Goal: Task Accomplishment & Management: Complete application form

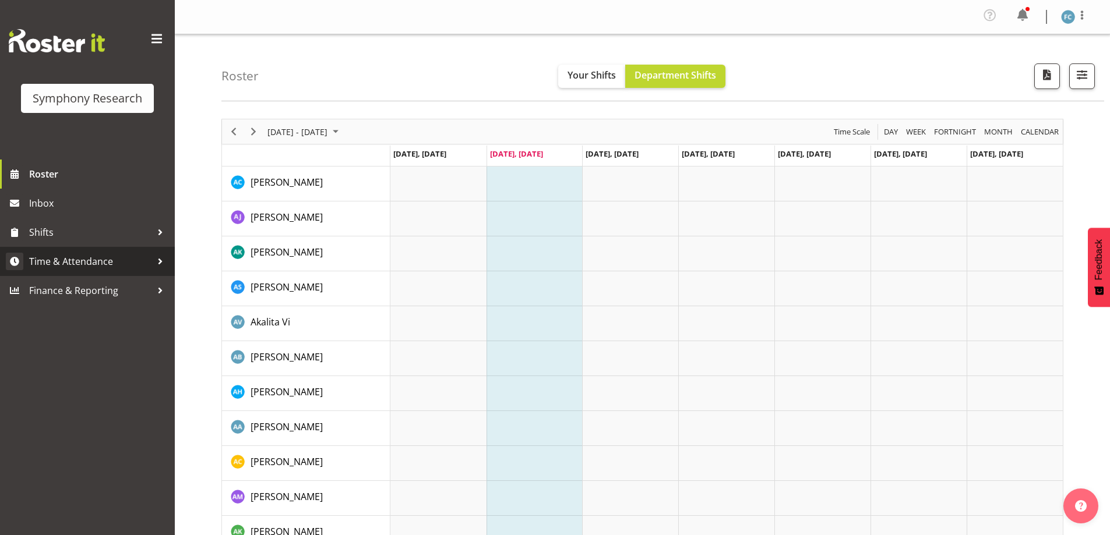
click at [158, 258] on div at bounding box center [159, 261] width 17 height 17
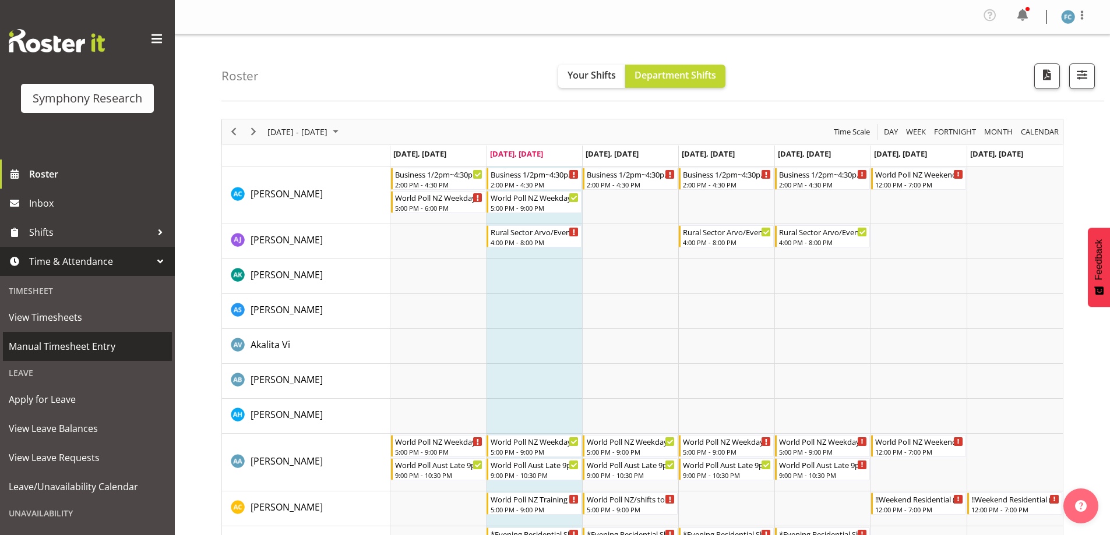
click at [118, 344] on span "Manual Timesheet Entry" at bounding box center [87, 346] width 157 height 17
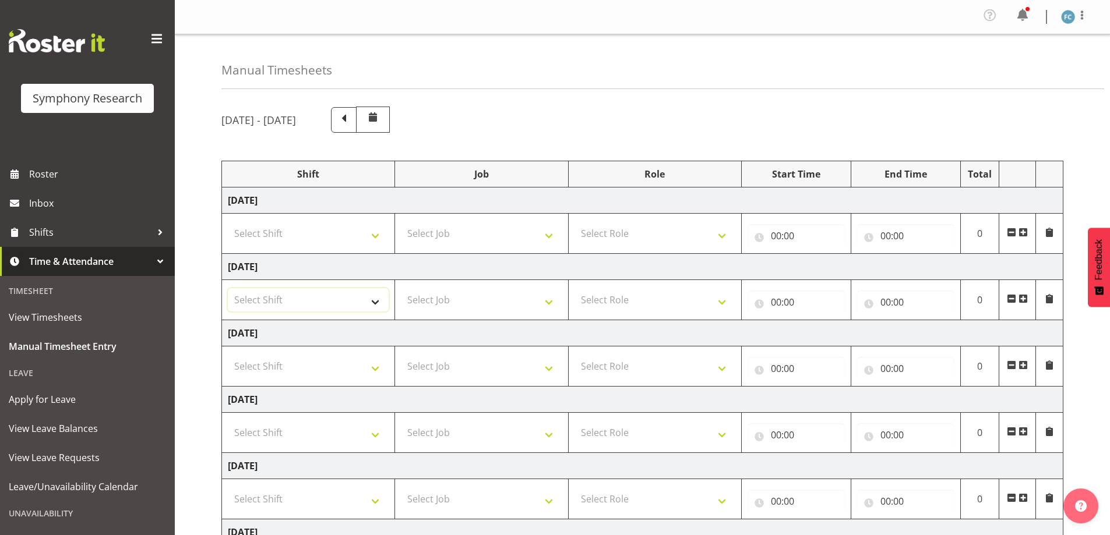
click at [373, 301] on select "Select Shift !!Weekend Residential (Roster IT Shift Label) *Business 9/10am ~ 4…" at bounding box center [308, 299] width 161 height 23
select select "48116"
click at [228, 288] on select "Select Shift !!Weekend Residential (Roster IT Shift Label) *Business 9/10am ~ 4…" at bounding box center [308, 299] width 161 height 23
click at [1023, 296] on span at bounding box center [1022, 298] width 9 height 9
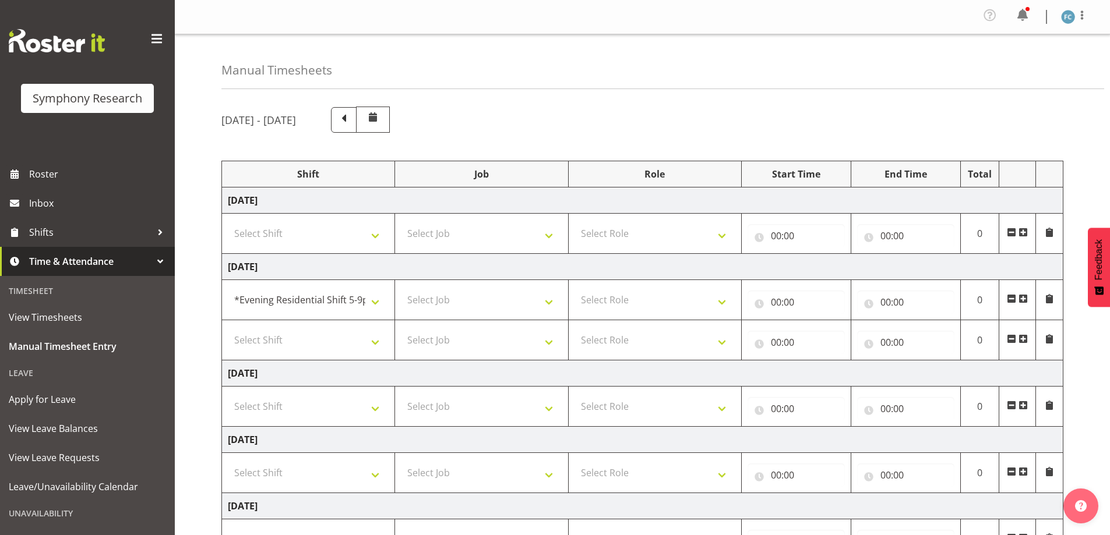
click at [1023, 296] on span at bounding box center [1022, 298] width 9 height 9
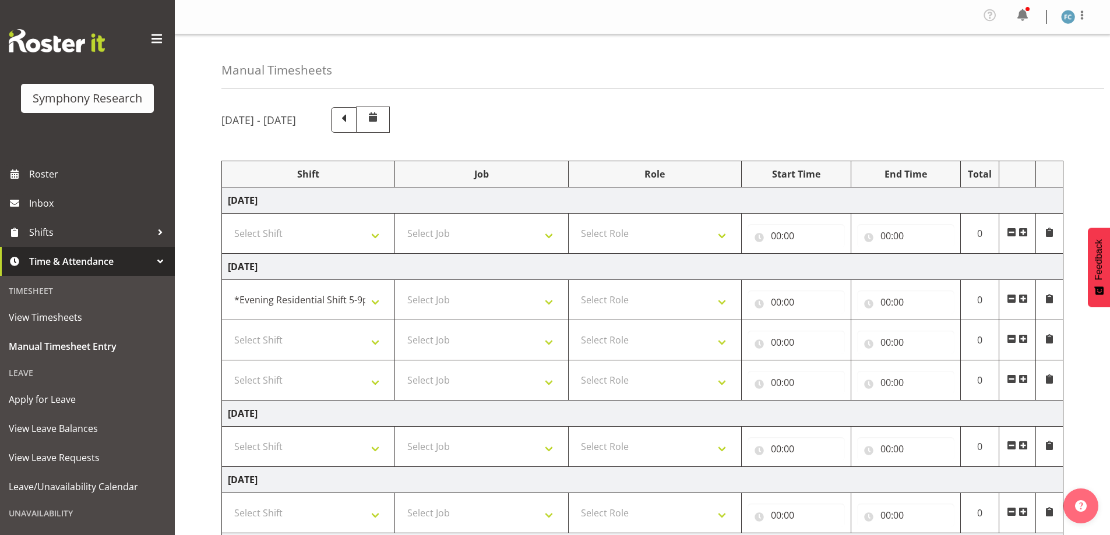
click at [1023, 296] on span at bounding box center [1022, 298] width 9 height 9
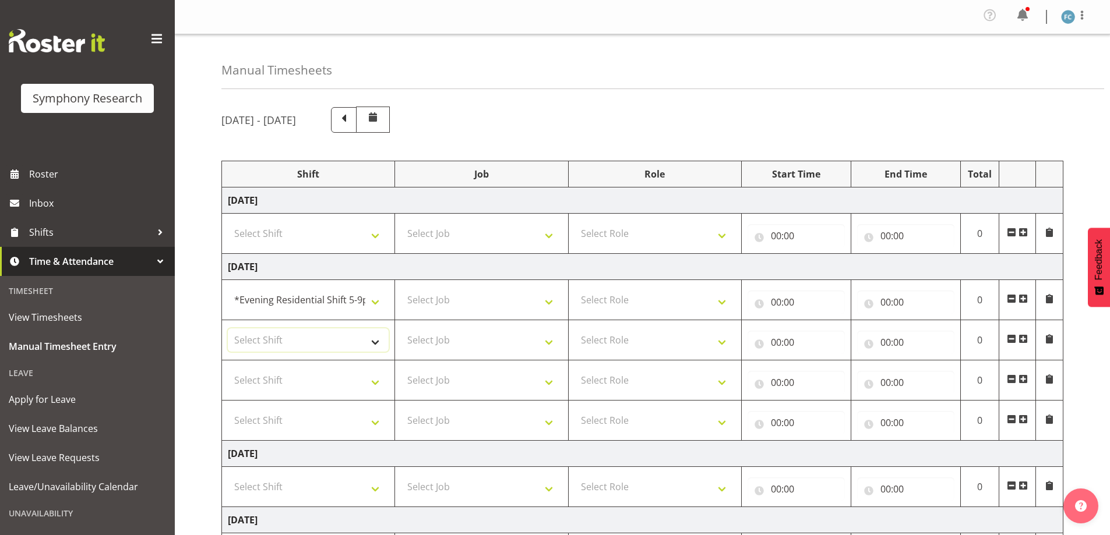
click at [369, 342] on select "Select Shift !!Weekend Residential (Roster IT Shift Label) *Business 9/10am ~ 4…" at bounding box center [308, 340] width 161 height 23
select select "48116"
click at [228, 329] on select "Select Shift !!Weekend Residential (Roster IT Shift Label) *Business 9/10am ~ 4…" at bounding box center [308, 340] width 161 height 23
click at [377, 380] on select "Select Shift !!Weekend Residential (Roster IT Shift Label) *Business 9/10am ~ 4…" at bounding box center [308, 380] width 161 height 23
select select "48116"
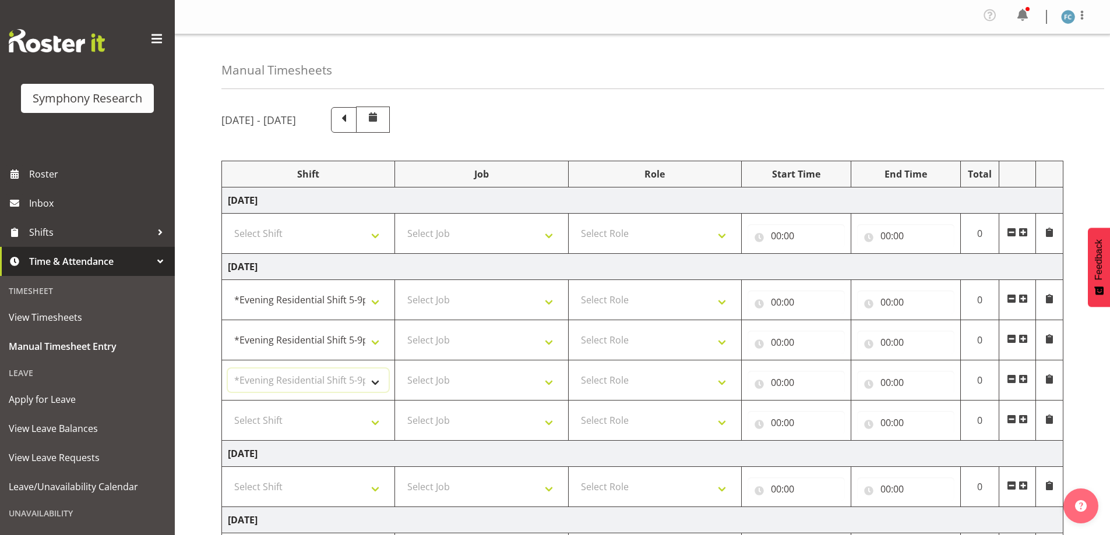
click at [228, 369] on select "Select Shift !!Weekend Residential (Roster IT Shift Label) *Business 9/10am ~ 4…" at bounding box center [308, 380] width 161 height 23
click at [375, 421] on select "Select Shift !!Weekend Residential (Roster IT Shift Label) *Business 9/10am ~ 4…" at bounding box center [308, 420] width 161 height 23
select select "56692"
click at [228, 409] on select "Select Shift !!Weekend Residential (Roster IT Shift Label) *Business 9/10am ~ 4…" at bounding box center [308, 420] width 161 height 23
click at [543, 301] on select "Select Job 550060 IF Admin 553492 World Poll Aus Wave 2 Main 2025 553493 World …" at bounding box center [481, 299] width 161 height 23
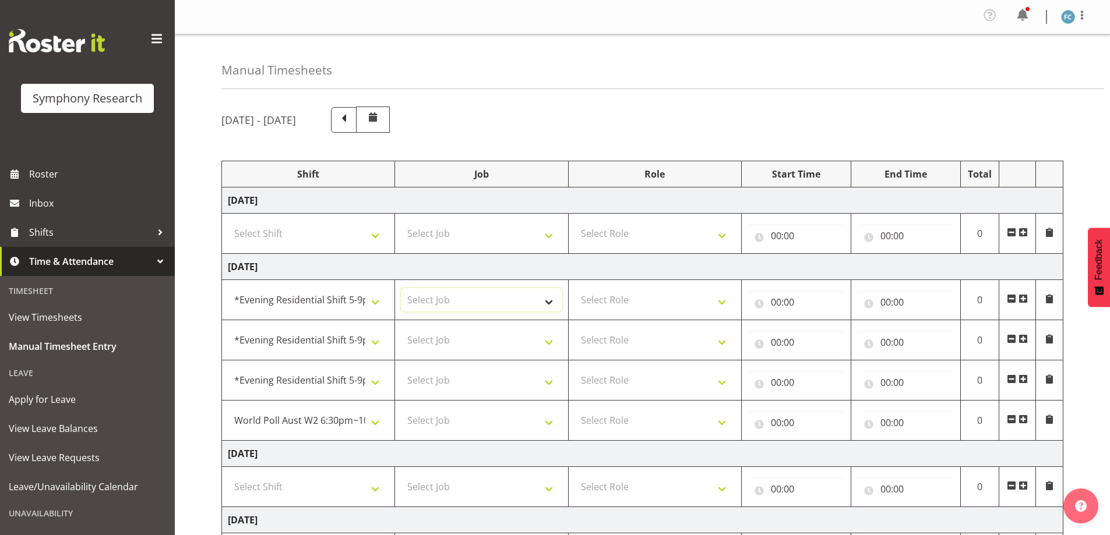
select select "10585"
click at [401, 288] on select "Select Job 550060 IF Admin 553492 World Poll Aus Wave 2 Main 2025 553493 World …" at bounding box center [481, 299] width 161 height 23
click at [546, 338] on select "Select Job 550060 IF Admin 553492 World Poll Aus Wave 2 Main 2025 553493 World …" at bounding box center [481, 340] width 161 height 23
select select "10536"
click at [401, 329] on select "Select Job 550060 IF Admin 553492 World Poll Aus Wave 2 Main 2025 553493 World …" at bounding box center [481, 340] width 161 height 23
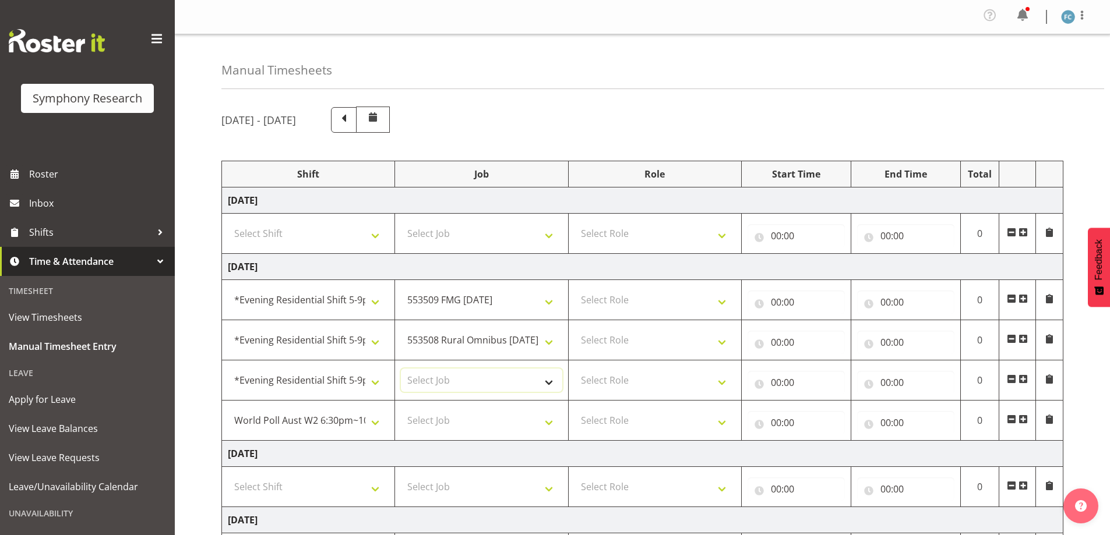
click at [547, 383] on select "Select Job 550060 IF Admin 553492 World Poll Aus Wave 2 Main 2025 553493 World …" at bounding box center [481, 380] width 161 height 23
select select "10527"
click at [401, 369] on select "Select Job 550060 IF Admin 553492 World Poll Aus Wave 2 Main 2025 553493 World …" at bounding box center [481, 380] width 161 height 23
click at [548, 420] on select "Select Job 550060 IF Admin 553492 World Poll Aus Wave 2 Main 2025 553493 World …" at bounding box center [481, 420] width 161 height 23
select select "10499"
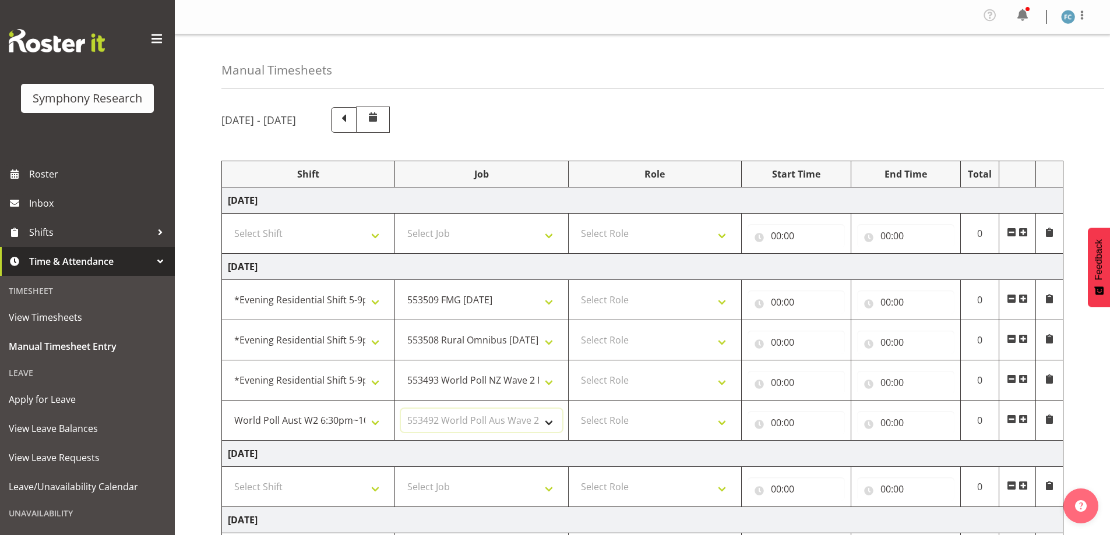
click at [401, 409] on select "Select Job 550060 IF Admin 553492 World Poll Aus Wave 2 Main 2025 553493 World …" at bounding box center [481, 420] width 161 height 23
click at [720, 298] on select "Select Role Supervisor Briefing Interviewing" at bounding box center [654, 299] width 161 height 23
select select "45"
click at [574, 288] on select "Select Role Supervisor Briefing Interviewing" at bounding box center [654, 299] width 161 height 23
click at [720, 341] on select "Select Role Supervisor Briefing Interviewing" at bounding box center [654, 340] width 161 height 23
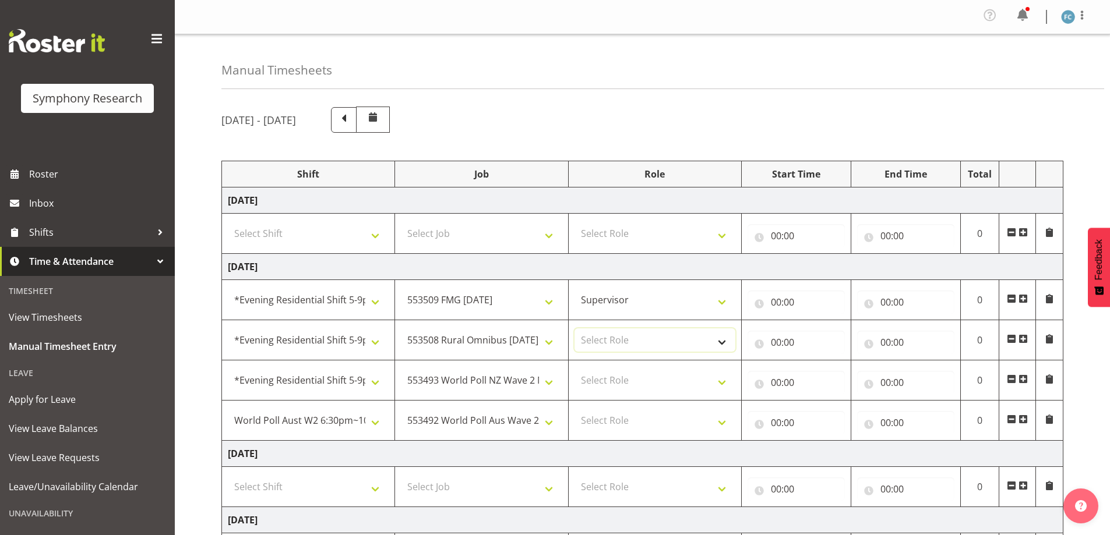
select select "45"
click at [574, 329] on select "Select Role Supervisor Briefing Interviewing" at bounding box center [654, 340] width 161 height 23
click at [719, 383] on select "Select Role Supervisor Briefing Interviewing" at bounding box center [654, 380] width 161 height 23
select select "45"
click at [574, 369] on select "Select Role Supervisor Briefing Interviewing" at bounding box center [654, 380] width 161 height 23
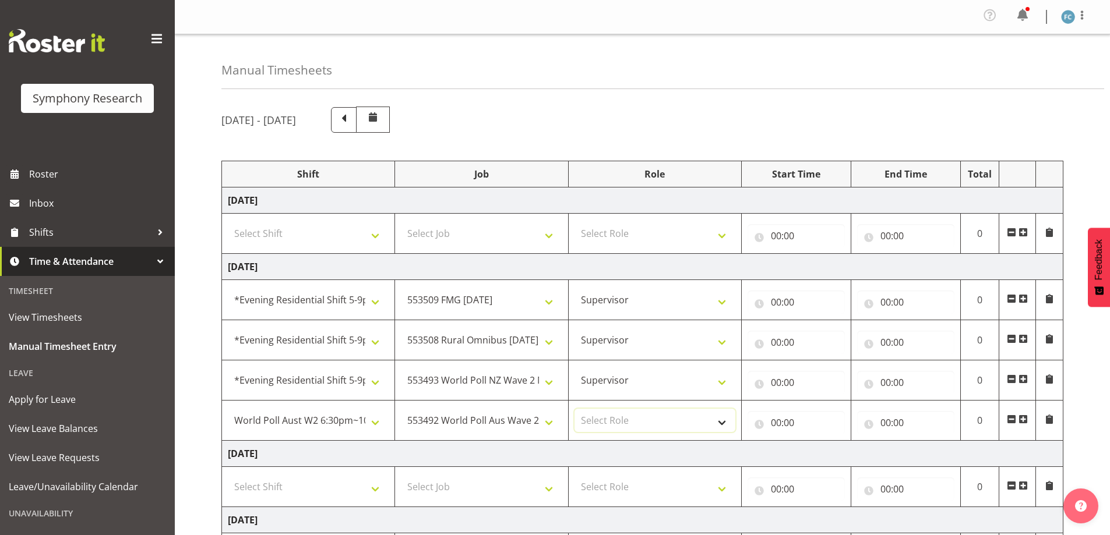
click at [719, 419] on select "Select Role Supervisor Briefing Interviewing" at bounding box center [654, 420] width 161 height 23
select select "45"
click at [574, 409] on select "Select Role Supervisor Briefing Interviewing" at bounding box center [654, 420] width 161 height 23
click at [762, 302] on input "00:00" at bounding box center [795, 302] width 97 height 23
click at [824, 337] on select "00 01 02 03 04 05 06 07 08 09 10 11 12 13 14 15 16 17 18 19 20 21 22 23" at bounding box center [827, 332] width 26 height 23
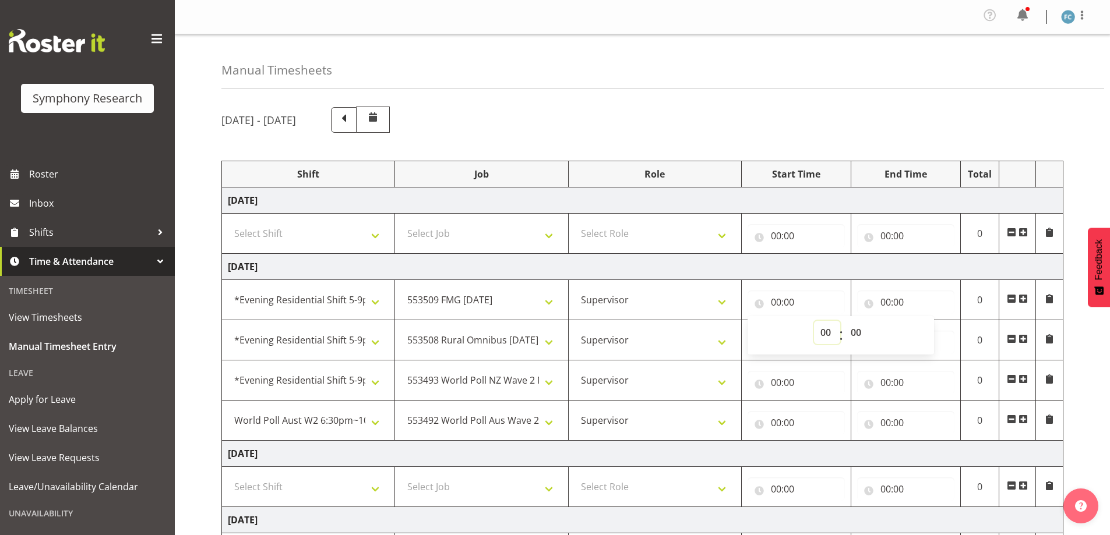
select select "17"
click at [814, 321] on select "00 01 02 03 04 05 06 07 08 09 10 11 12 13 14 15 16 17 18 19 20 21 22 23" at bounding box center [827, 332] width 26 height 23
type input "17:00"
click at [870, 302] on input "00:00" at bounding box center [905, 302] width 97 height 23
click at [937, 326] on select "00 01 02 03 04 05 06 07 08 09 10 11 12 13 14 15 16 17 18 19 20 21 22 23" at bounding box center [936, 332] width 26 height 23
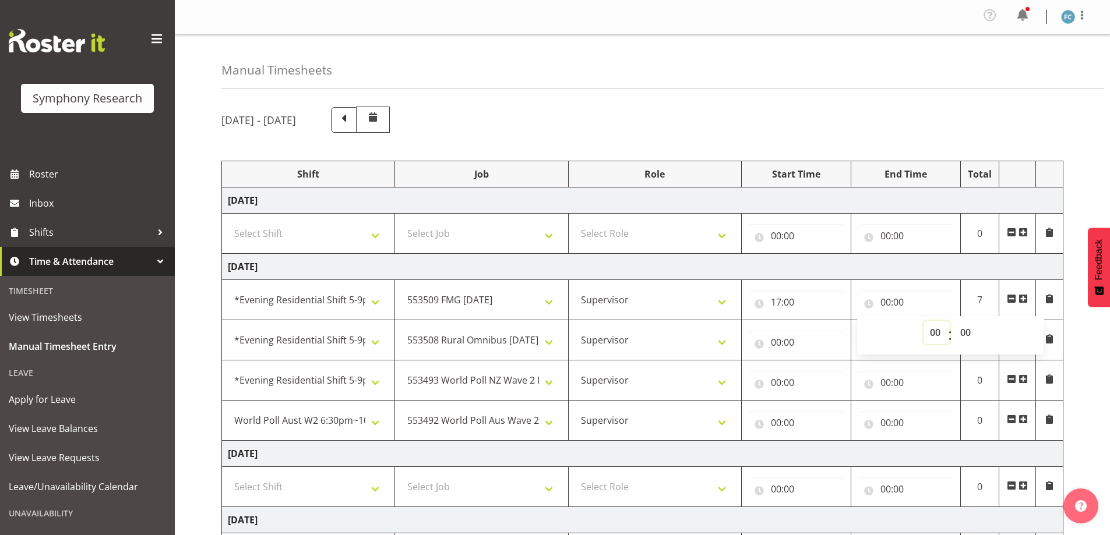
select select "18"
click at [923, 321] on select "00 01 02 03 04 05 06 07 08 09 10 11 12 13 14 15 16 17 18 19 20 21 22 23" at bounding box center [936, 332] width 26 height 23
type input "18:00"
click at [761, 340] on input "00:00" at bounding box center [795, 342] width 97 height 23
click at [823, 371] on select "00 01 02 03 04 05 06 07 08 09 10 11 12 13 14 15 16 17 18 19 20 21 22 23" at bounding box center [827, 372] width 26 height 23
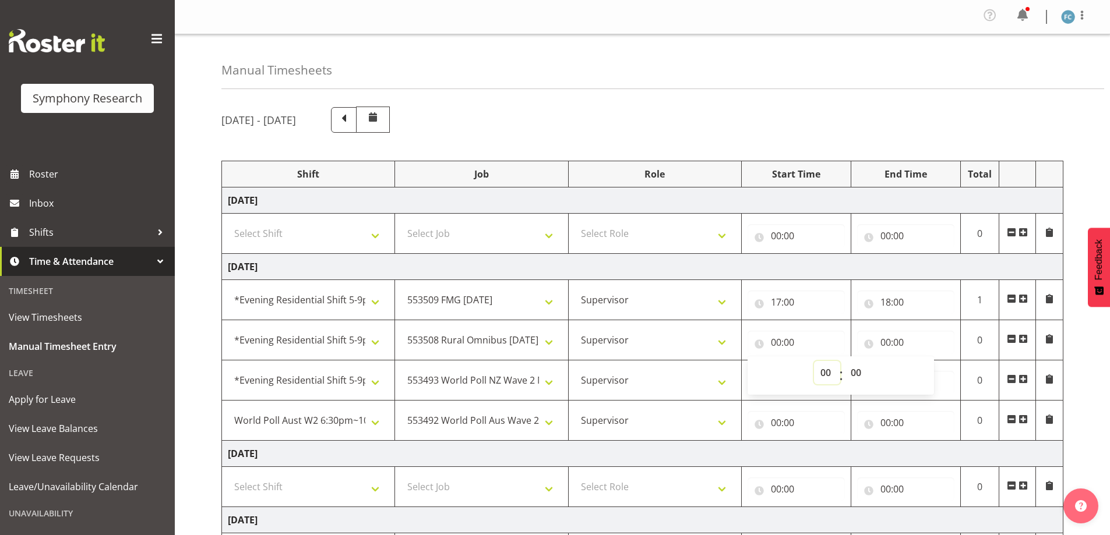
select select "18"
click at [814, 361] on select "00 01 02 03 04 05 06 07 08 09 10 11 12 13 14 15 16 17 18 19 20 21 22 23" at bounding box center [827, 372] width 26 height 23
type input "18:00"
click at [869, 345] on input "00:00" at bounding box center [905, 342] width 97 height 23
click at [935, 371] on select "00 01 02 03 04 05 06 07 08 09 10 11 12 13 14 15 16 17 18 19 20 21 22 23" at bounding box center [936, 372] width 26 height 23
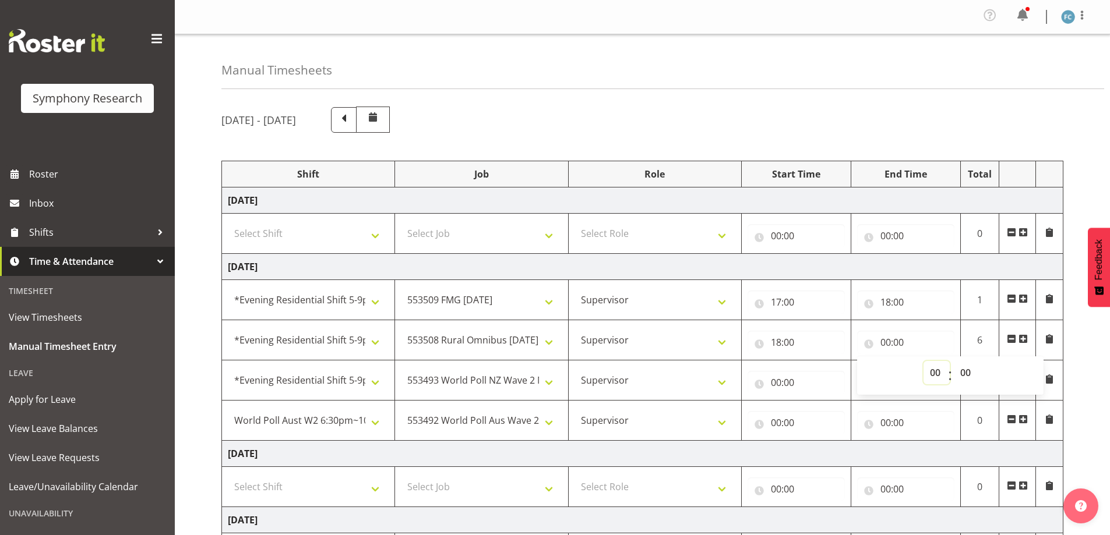
select select "19"
click at [923, 361] on select "00 01 02 03 04 05 06 07 08 09 10 11 12 13 14 15 16 17 18 19 20 21 22 23" at bounding box center [936, 372] width 26 height 23
type input "19:00"
click at [966, 370] on select "00 01 02 03 04 05 06 07 08 09 10 11 12 13 14 15 16 17 18 19 20 21 22 23 24 25 2…" at bounding box center [967, 372] width 26 height 23
select select "30"
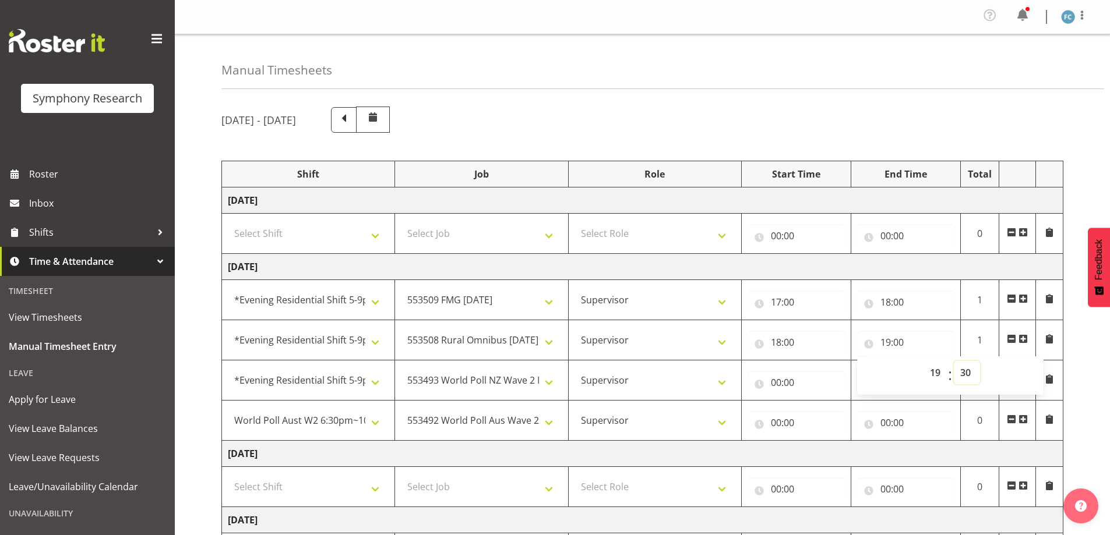
click at [954, 361] on select "00 01 02 03 04 05 06 07 08 09 10 11 12 13 14 15 16 17 18 19 20 21 22 23 24 25 2…" at bounding box center [967, 372] width 26 height 23
type input "19:30"
click at [759, 380] on input "00:00" at bounding box center [795, 382] width 97 height 23
click at [824, 412] on select "00 01 02 03 04 05 06 07 08 09 10 11 12 13 14 15 16 17 18 19 20 21 22 23" at bounding box center [827, 412] width 26 height 23
select select "19"
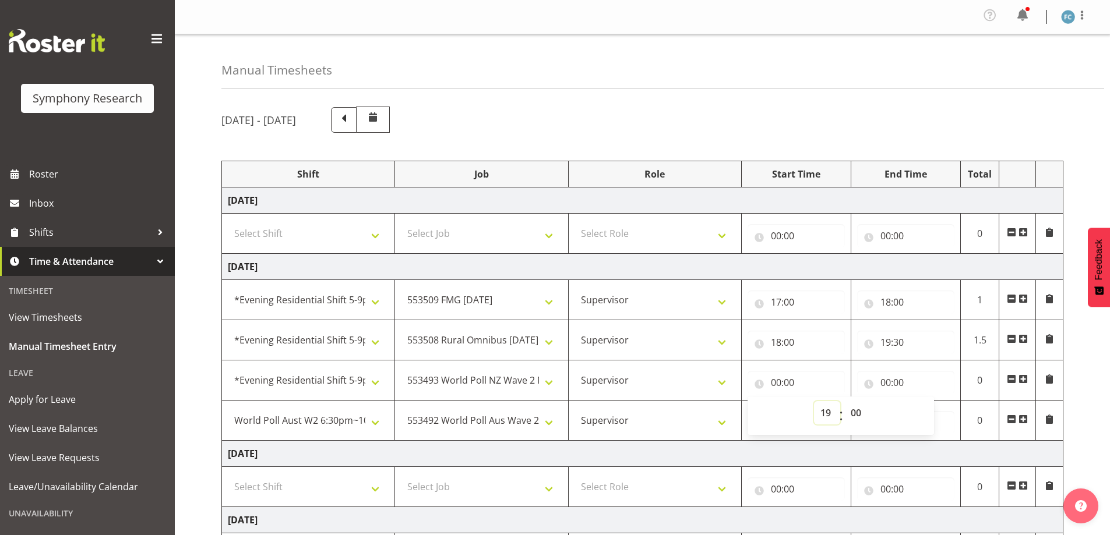
click at [814, 401] on select "00 01 02 03 04 05 06 07 08 09 10 11 12 13 14 15 16 17 18 19 20 21 22 23" at bounding box center [827, 412] width 26 height 23
type input "19:00"
click at [857, 413] on select "00 01 02 03 04 05 06 07 08 09 10 11 12 13 14 15 16 17 18 19 20 21 22 23 24 25 2…" at bounding box center [857, 412] width 26 height 23
select select "30"
click at [844, 401] on select "00 01 02 03 04 05 06 07 08 09 10 11 12 13 14 15 16 17 18 19 20 21 22 23 24 25 2…" at bounding box center [857, 412] width 26 height 23
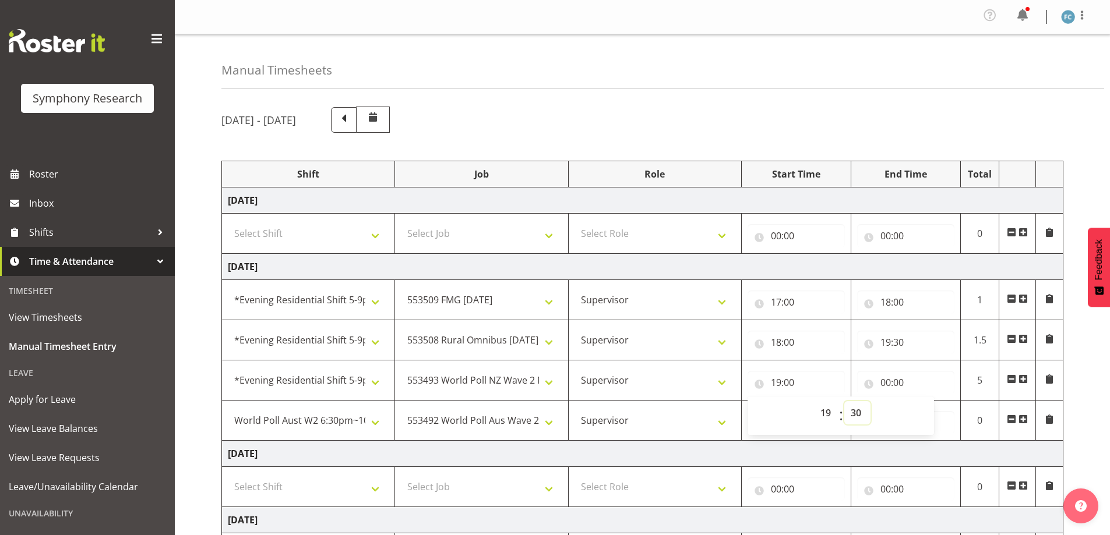
type input "19:30"
click at [868, 383] on input "00:00" at bounding box center [905, 382] width 97 height 23
click at [934, 414] on select "00 01 02 03 04 05 06 07 08 09 10 11 12 13 14 15 16 17 18 19 20 21 22 23" at bounding box center [936, 412] width 26 height 23
select select "21"
click at [923, 401] on select "00 01 02 03 04 05 06 07 08 09 10 11 12 13 14 15 16 17 18 19 20 21 22 23" at bounding box center [936, 412] width 26 height 23
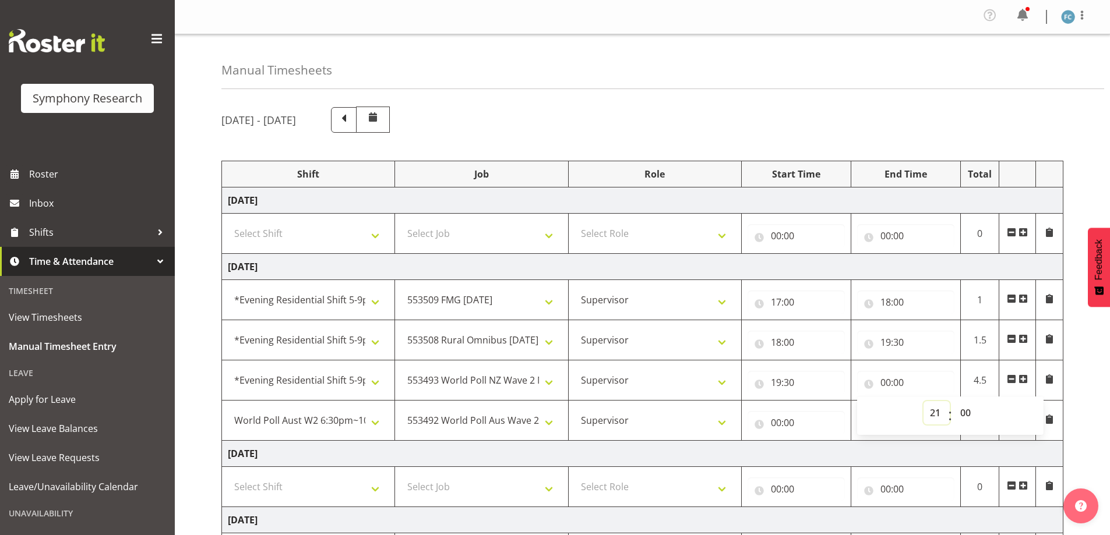
type input "21:00"
click at [760, 422] on input "00:00" at bounding box center [795, 422] width 97 height 23
click at [822, 451] on select "00 01 02 03 04 05 06 07 08 09 10 11 12 13 14 15 16 17 18 19 20 21 22 23" at bounding box center [827, 453] width 26 height 23
select select "21"
click at [814, 442] on select "00 01 02 03 04 05 06 07 08 09 10 11 12 13 14 15 16 17 18 19 20 21 22 23" at bounding box center [827, 453] width 26 height 23
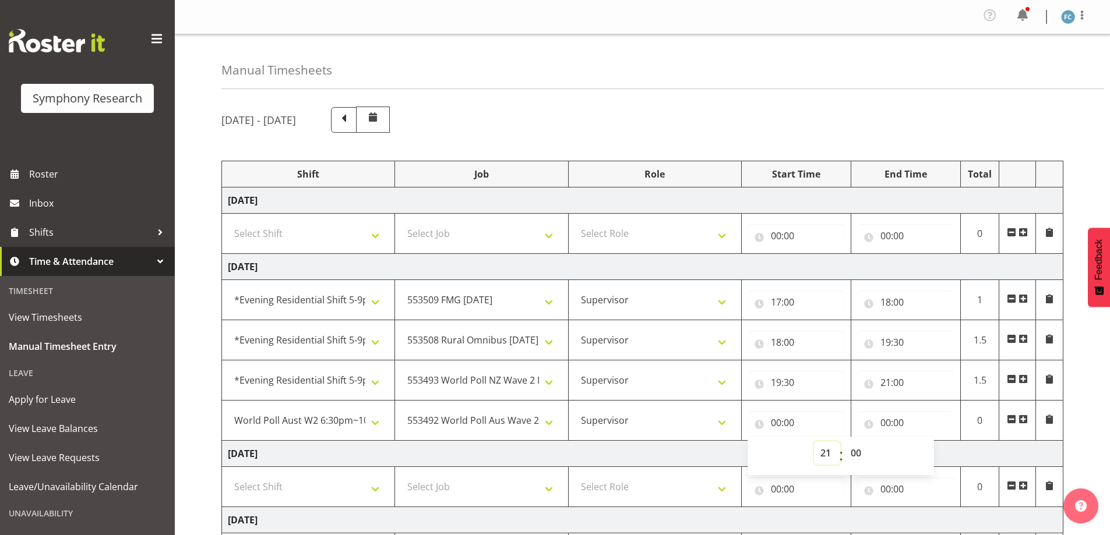
type input "21:00"
click at [869, 426] on input "00:00" at bounding box center [905, 422] width 97 height 23
click at [930, 454] on select "00 01 02 03 04 05 06 07 08 09 10 11 12 13 14 15 16 17 18 19 20 21 22 23" at bounding box center [936, 453] width 26 height 23
select select "22"
click at [923, 442] on select "00 01 02 03 04 05 06 07 08 09 10 11 12 13 14 15 16 17 18 19 20 21 22 23" at bounding box center [936, 453] width 26 height 23
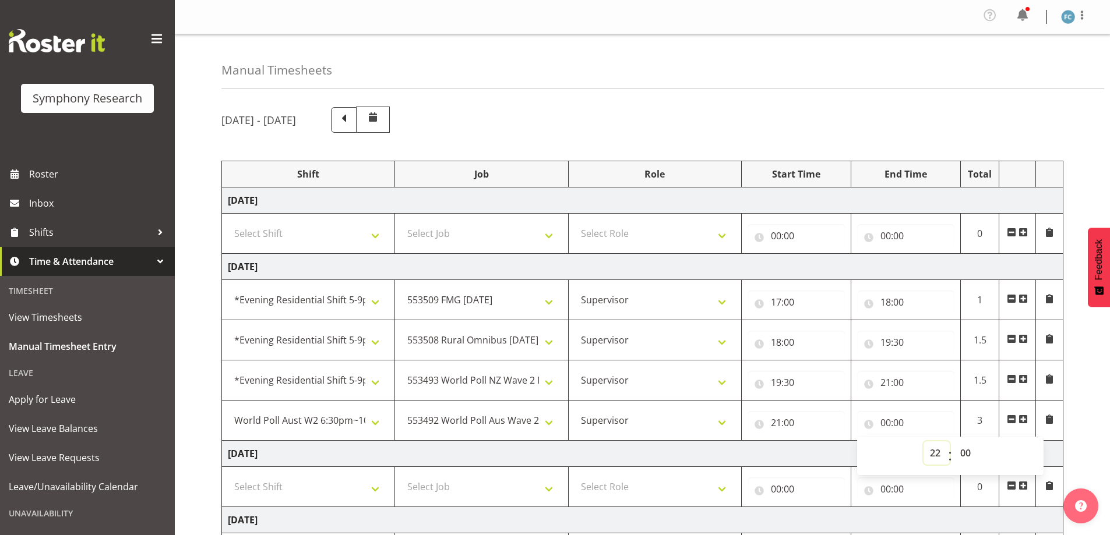
type input "22:00"
click at [965, 453] on select "00 01 02 03 04 05 06 07 08 09 10 11 12 13 14 15 16 17 18 19 20 21 22 23 24 25 2…" at bounding box center [967, 453] width 26 height 23
select select "30"
click at [954, 442] on select "00 01 02 03 04 05 06 07 08 09 10 11 12 13 14 15 16 17 18 19 20 21 22 23 24 25 2…" at bounding box center [967, 453] width 26 height 23
type input "22:30"
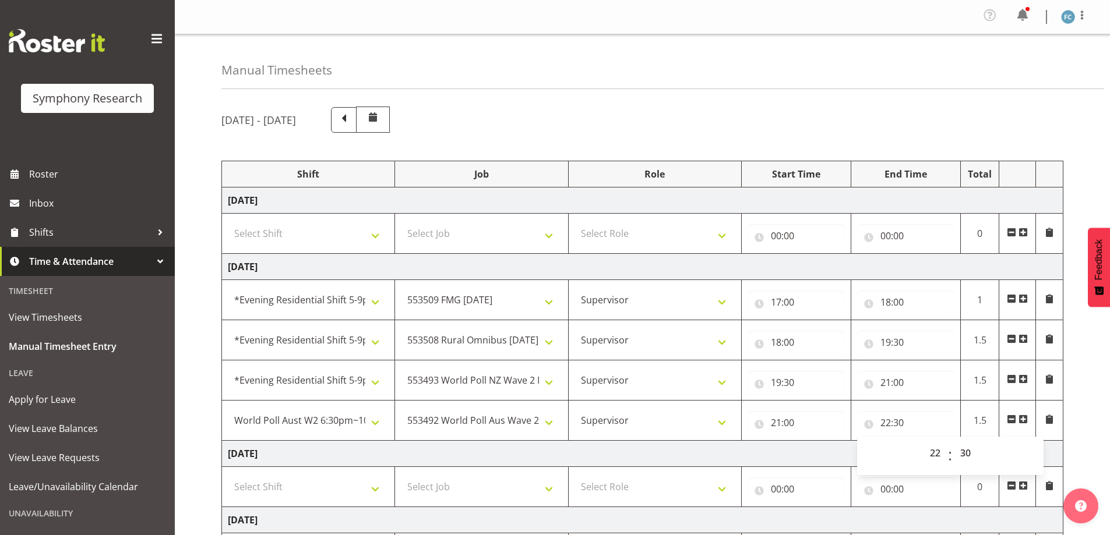
click at [1095, 381] on div "September 1st - September 7th 2025 Shift Job Role Start Time End Time Total Mon…" at bounding box center [665, 468] width 888 height 740
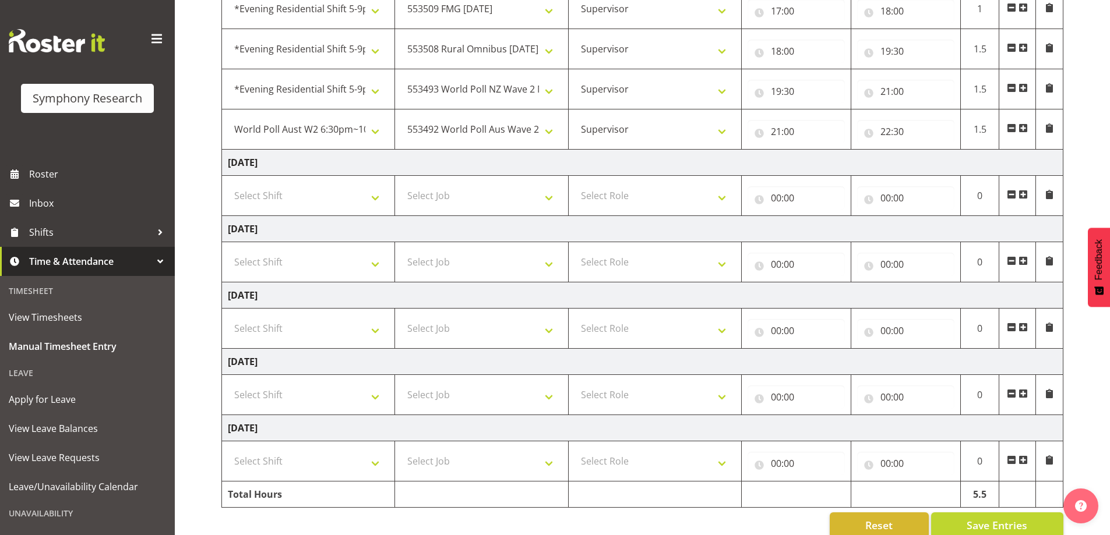
scroll to position [312, 0]
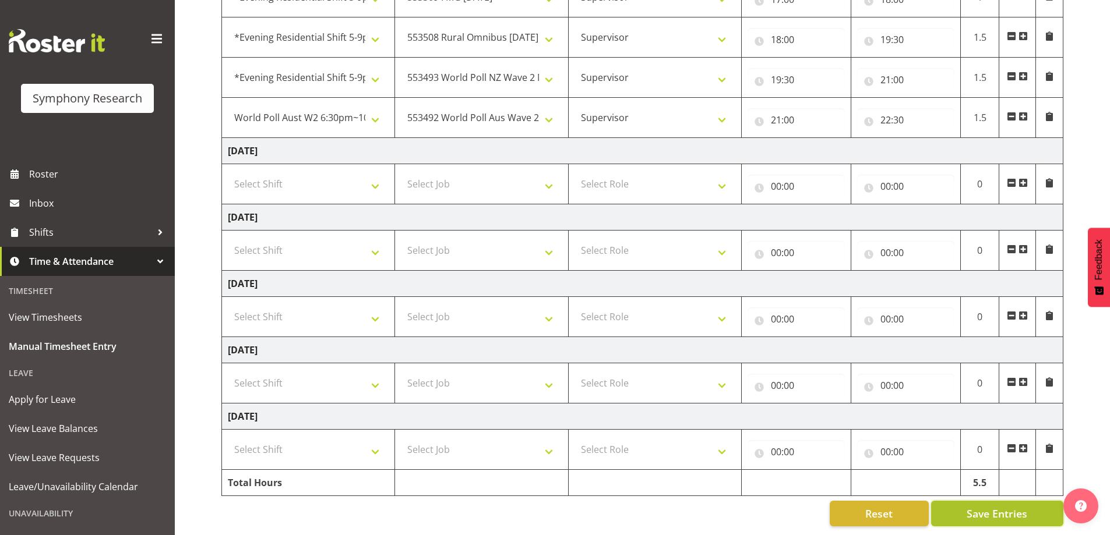
click at [1008, 506] on span "Save Entries" at bounding box center [996, 513] width 61 height 15
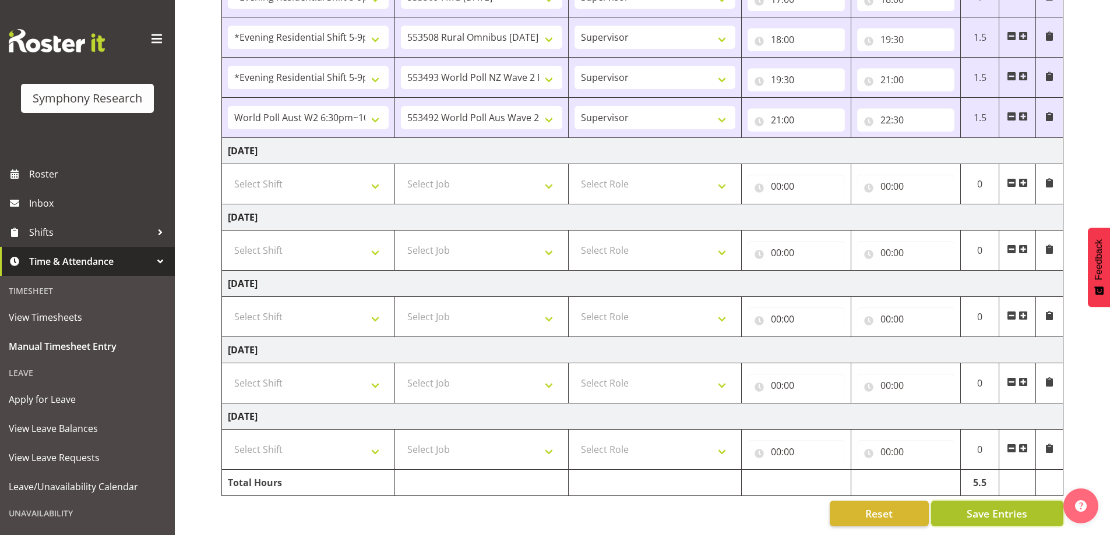
click at [1020, 506] on span "Save Entries" at bounding box center [996, 513] width 61 height 15
click at [1020, 503] on div "Timesheet Entries Save" at bounding box center [1021, 497] width 112 height 14
